Goal: Transaction & Acquisition: Purchase product/service

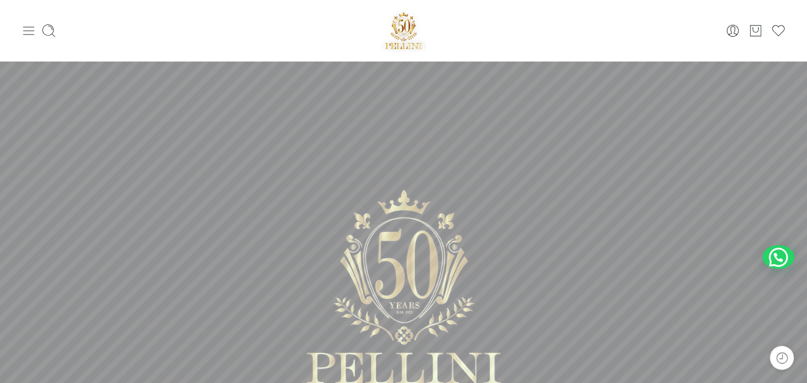
click at [28, 34] on icon at bounding box center [28, 31] width 11 height 8
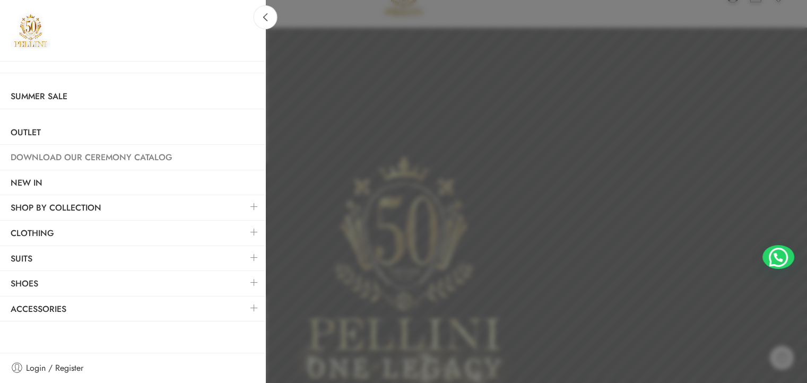
scroll to position [106, 0]
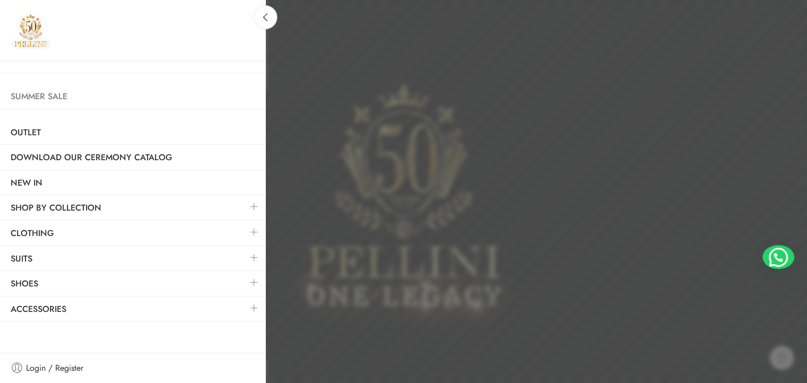
click at [75, 102] on link "Summer Sale" at bounding box center [132, 96] width 265 height 24
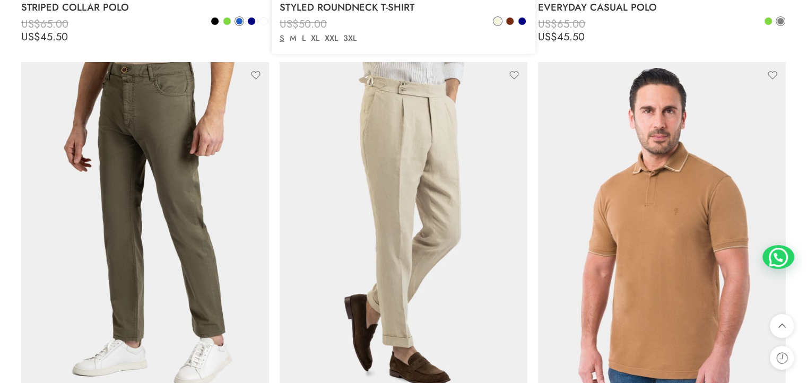
scroll to position [3818, 0]
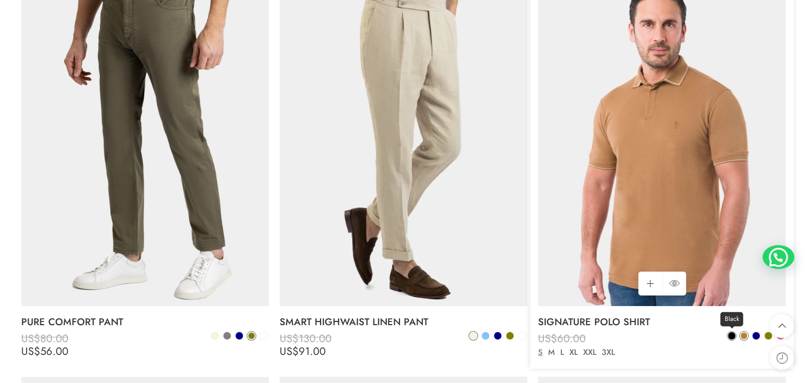
click at [730, 336] on span at bounding box center [731, 335] width 7 height 7
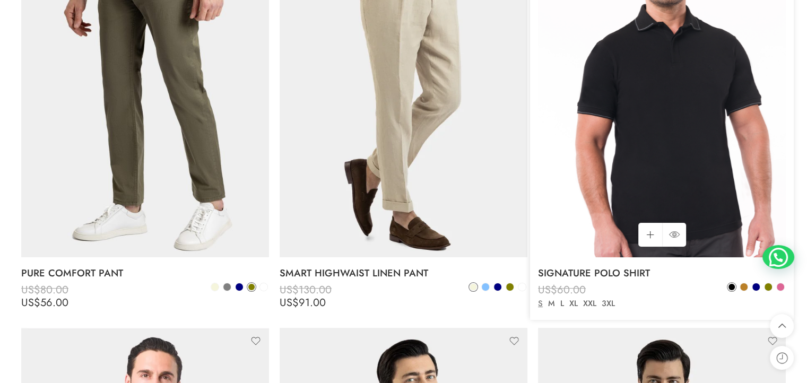
scroll to position [3924, 0]
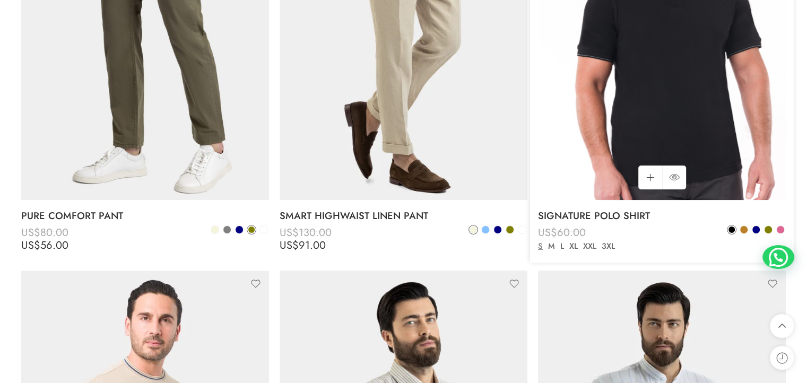
click at [591, 178] on img at bounding box center [662, 35] width 248 height 330
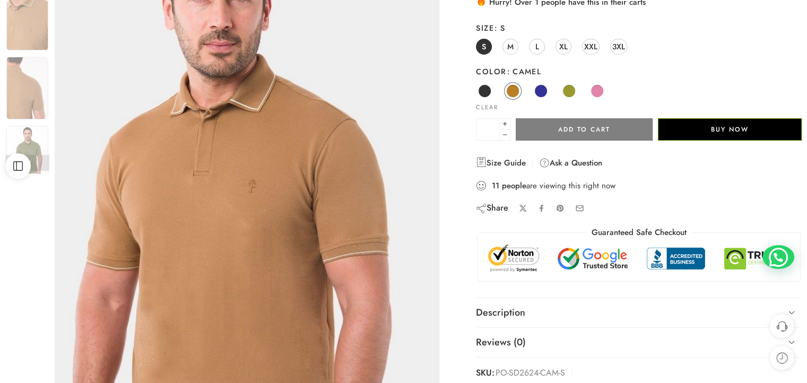
scroll to position [159, 0]
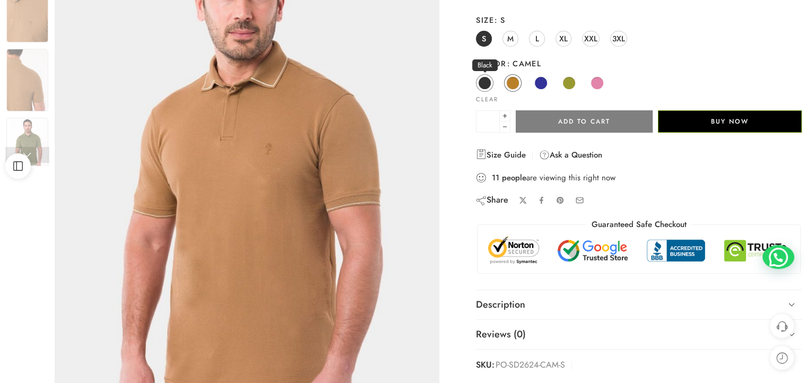
click at [483, 86] on span at bounding box center [484, 82] width 13 height 13
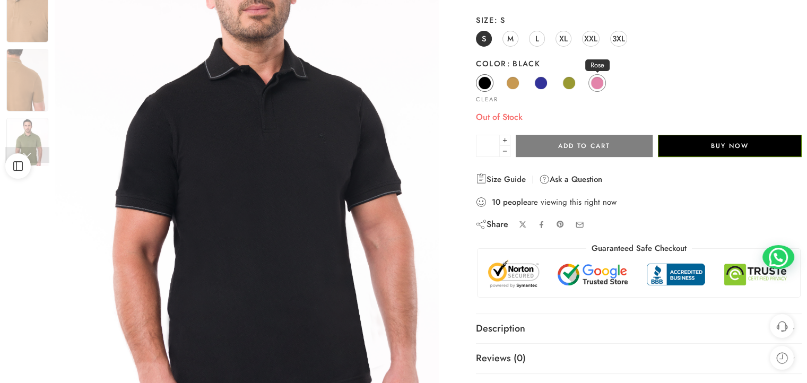
click at [599, 77] on span at bounding box center [597, 83] width 12 height 12
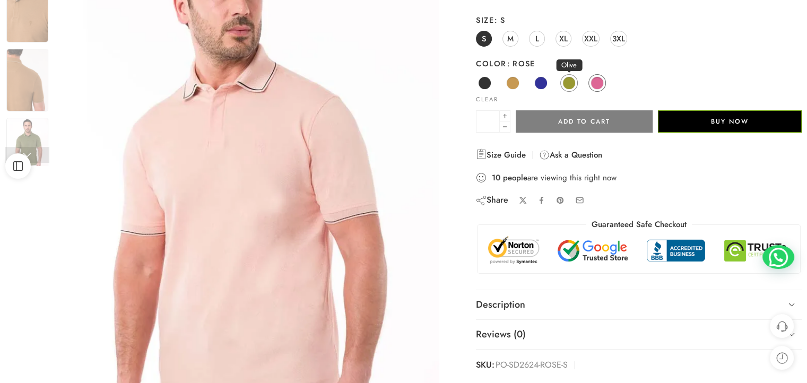
click at [570, 87] on span at bounding box center [568, 82] width 13 height 13
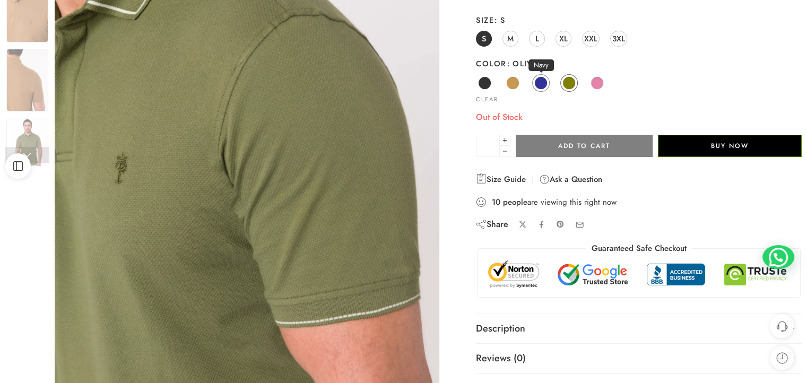
click at [538, 81] on span at bounding box center [540, 82] width 13 height 13
